Goal: Obtain resource: Download file/media

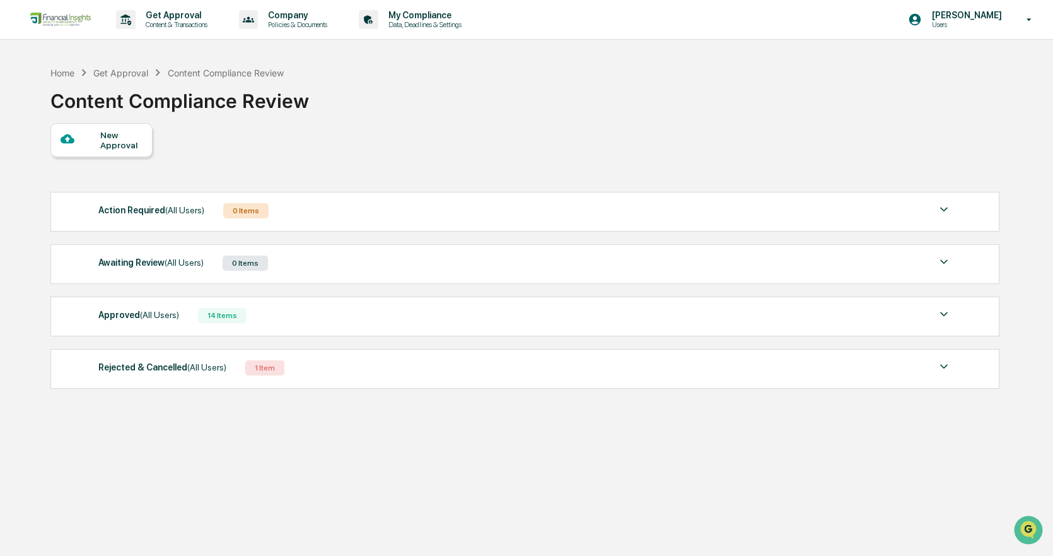
click at [219, 320] on div "14 Items" at bounding box center [222, 315] width 49 height 15
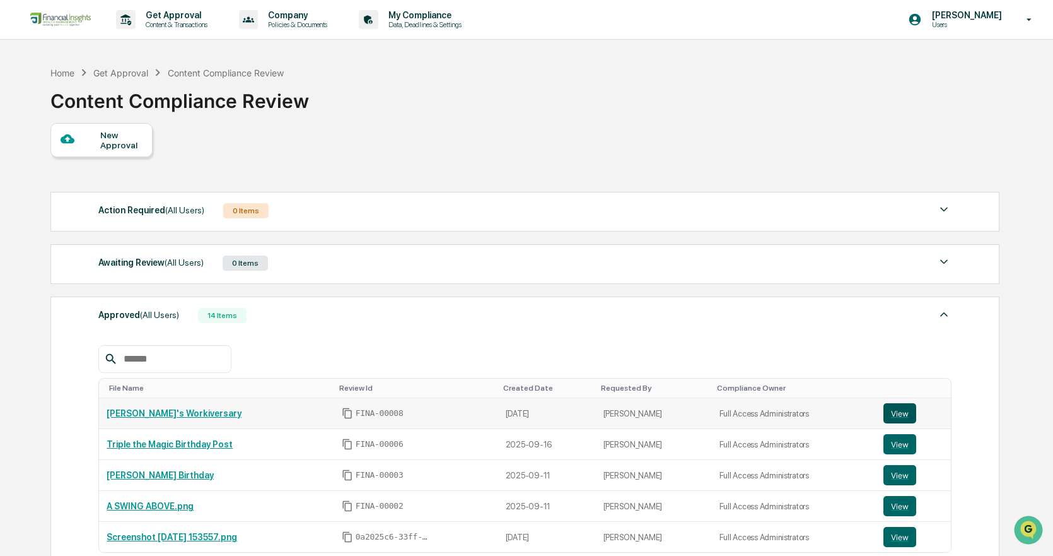
click at [895, 413] on button "View" at bounding box center [899, 413] width 33 height 20
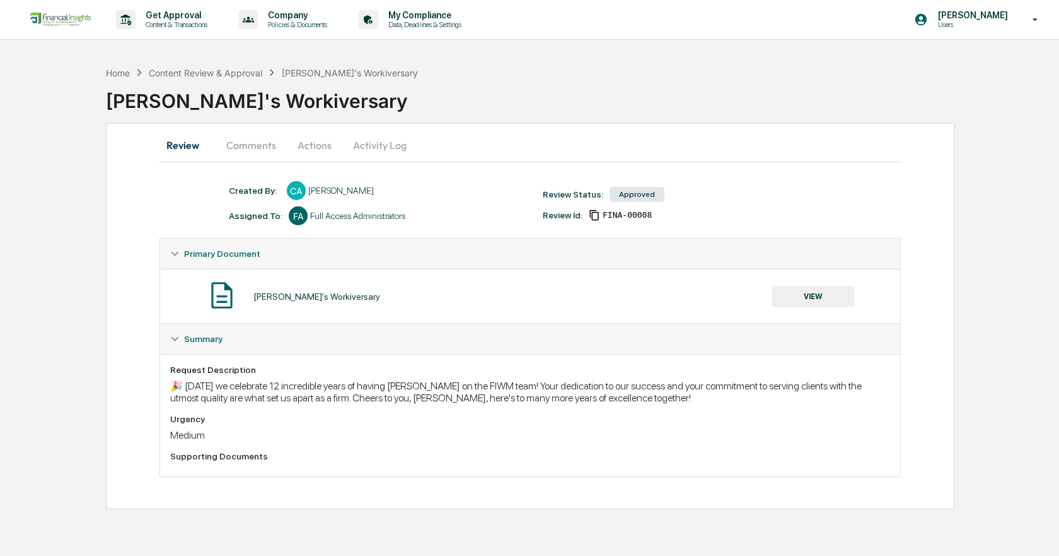
click at [825, 300] on button "VIEW" at bounding box center [813, 296] width 82 height 21
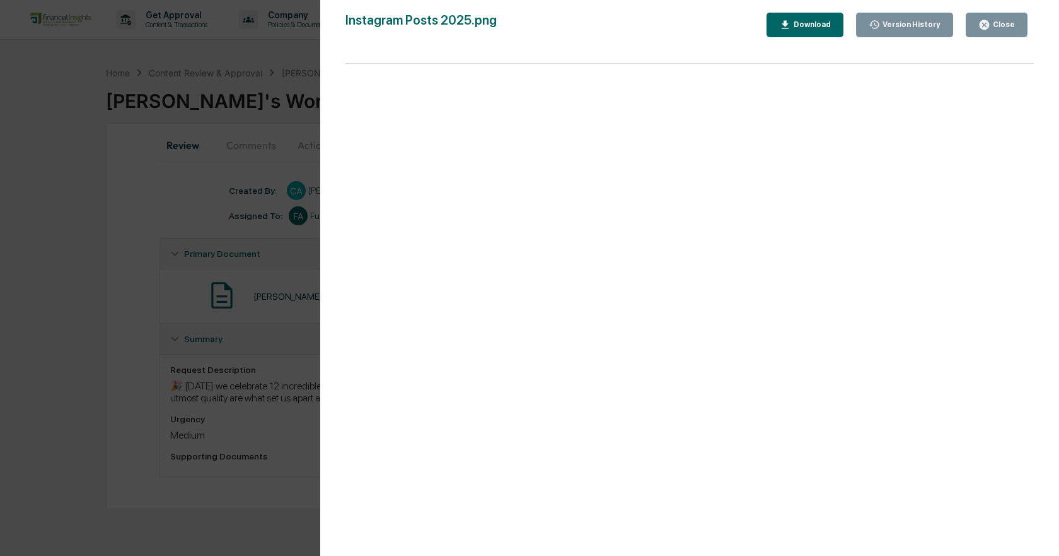
click at [803, 29] on div "Download" at bounding box center [811, 24] width 40 height 9
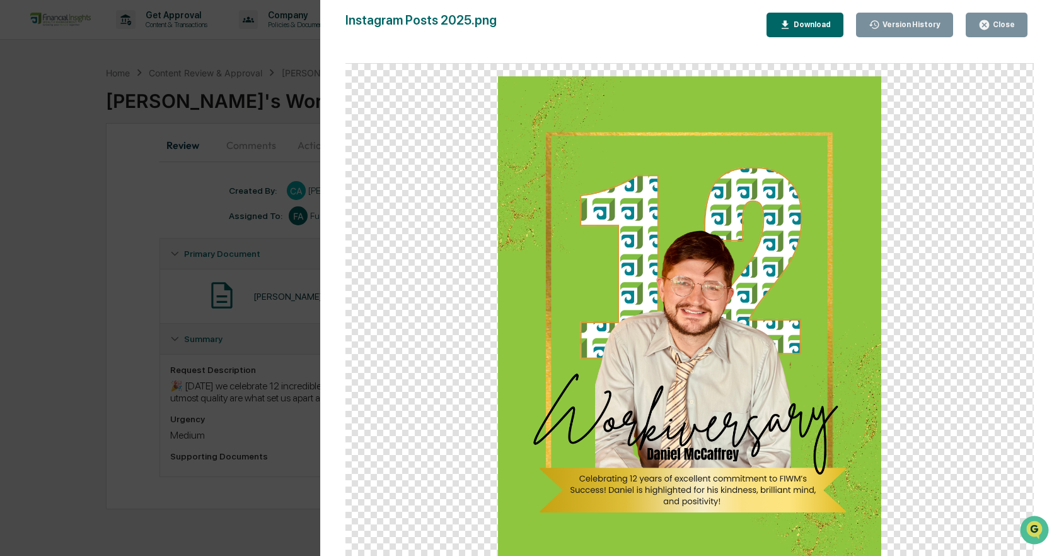
click at [303, 140] on div "Version History [DATE] 05:56 PM [PERSON_NAME] Instagram Posts 2025.png Close Ve…" at bounding box center [529, 278] width 1059 height 556
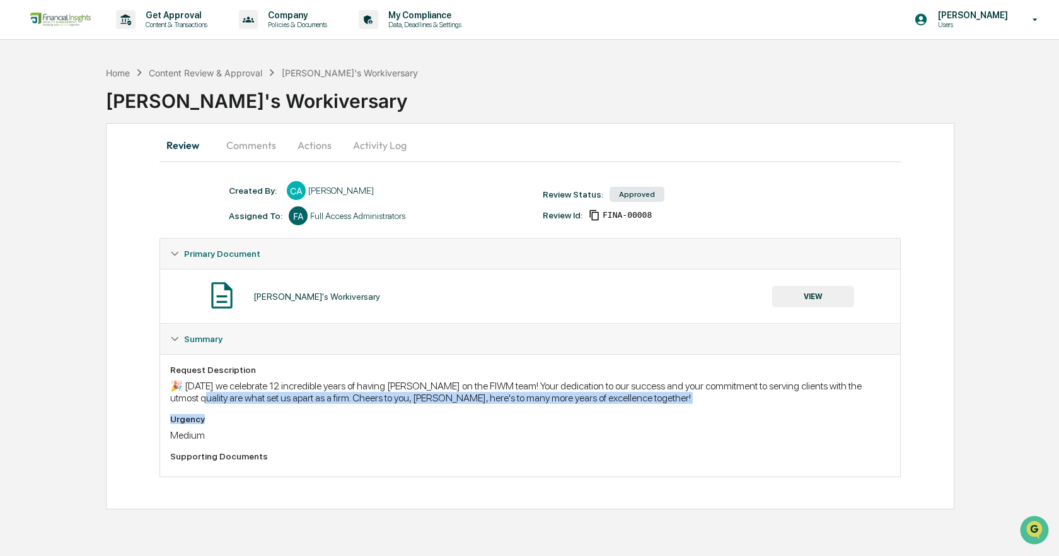
drag, startPoint x: 604, startPoint y: 410, endPoint x: 176, endPoint y: 395, distance: 428.4
click at [176, 395] on div "Request Description 🎉 [DATE] we celebrate 12 incredible years of having [PERSON…" at bounding box center [530, 415] width 720 height 102
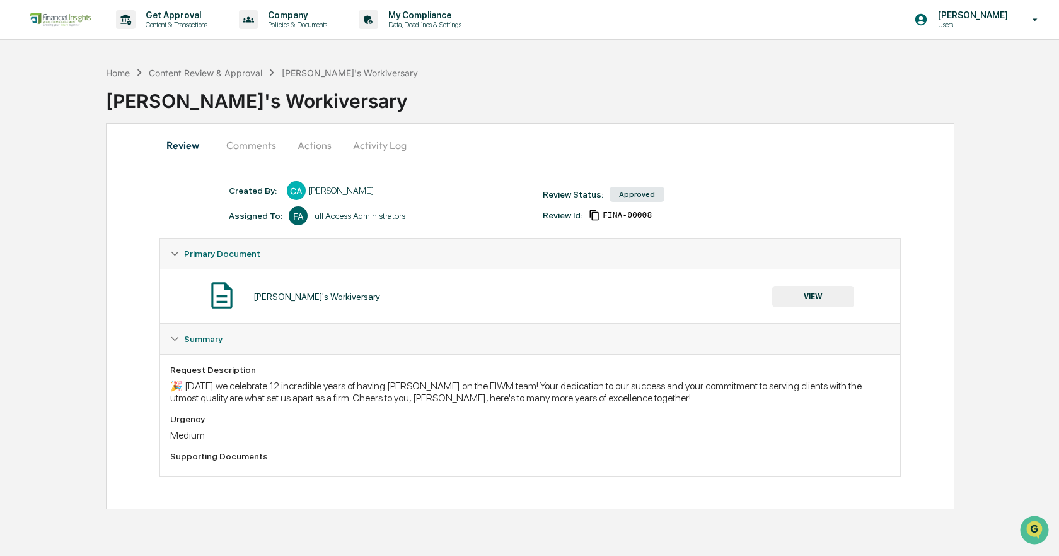
click at [616, 390] on div "🎉 [DATE] we celebrate 12 incredible years of having [PERSON_NAME] on the FIWM t…" at bounding box center [530, 392] width 720 height 24
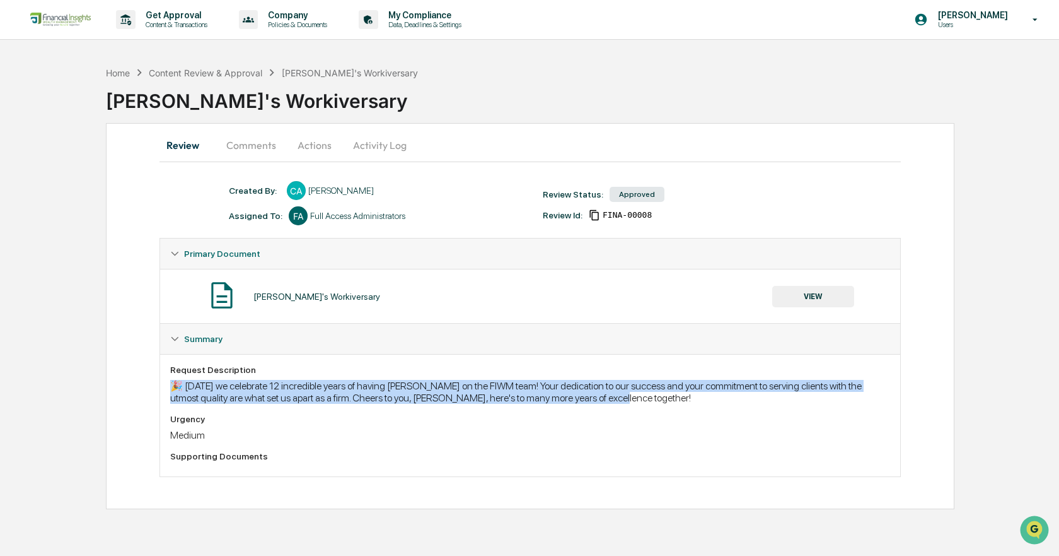
drag, startPoint x: 491, startPoint y: 399, endPoint x: 174, endPoint y: 392, distance: 316.6
click at [174, 392] on div "🎉 [DATE] we celebrate 12 incredible years of having [PERSON_NAME] on the FIWM t…" at bounding box center [530, 392] width 720 height 24
copy div "🎉 [DATE] we celebrate 12 incredible years of having [PERSON_NAME] on the FIWM t…"
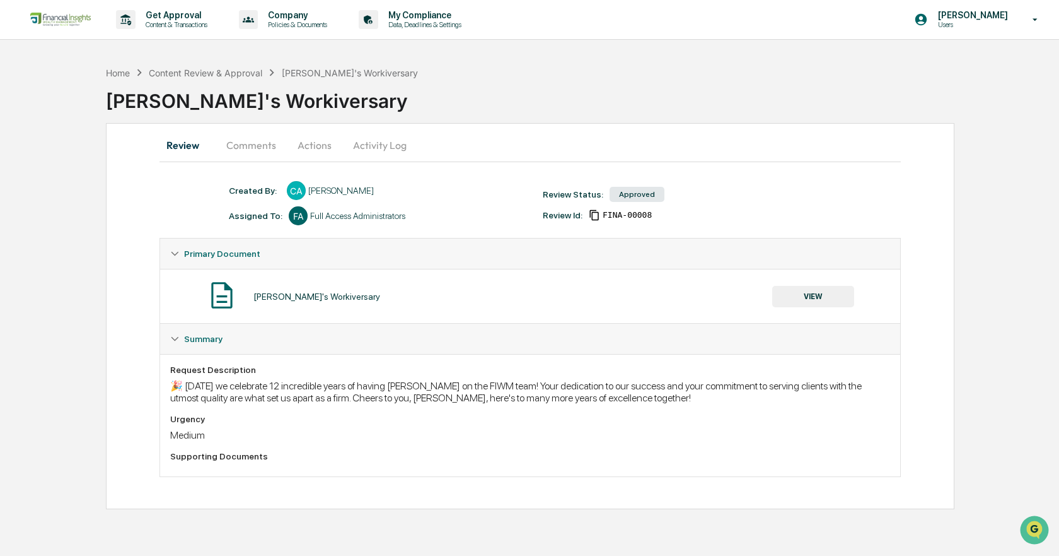
click at [640, 112] on div "[PERSON_NAME]'s Workiversary" at bounding box center [582, 98] width 953 height 38
click at [123, 80] on div "[PERSON_NAME]'s Workiversary" at bounding box center [582, 95] width 953 height 33
click at [119, 78] on div "Home" at bounding box center [118, 72] width 24 height 11
